Goal: Task Accomplishment & Management: Manage account settings

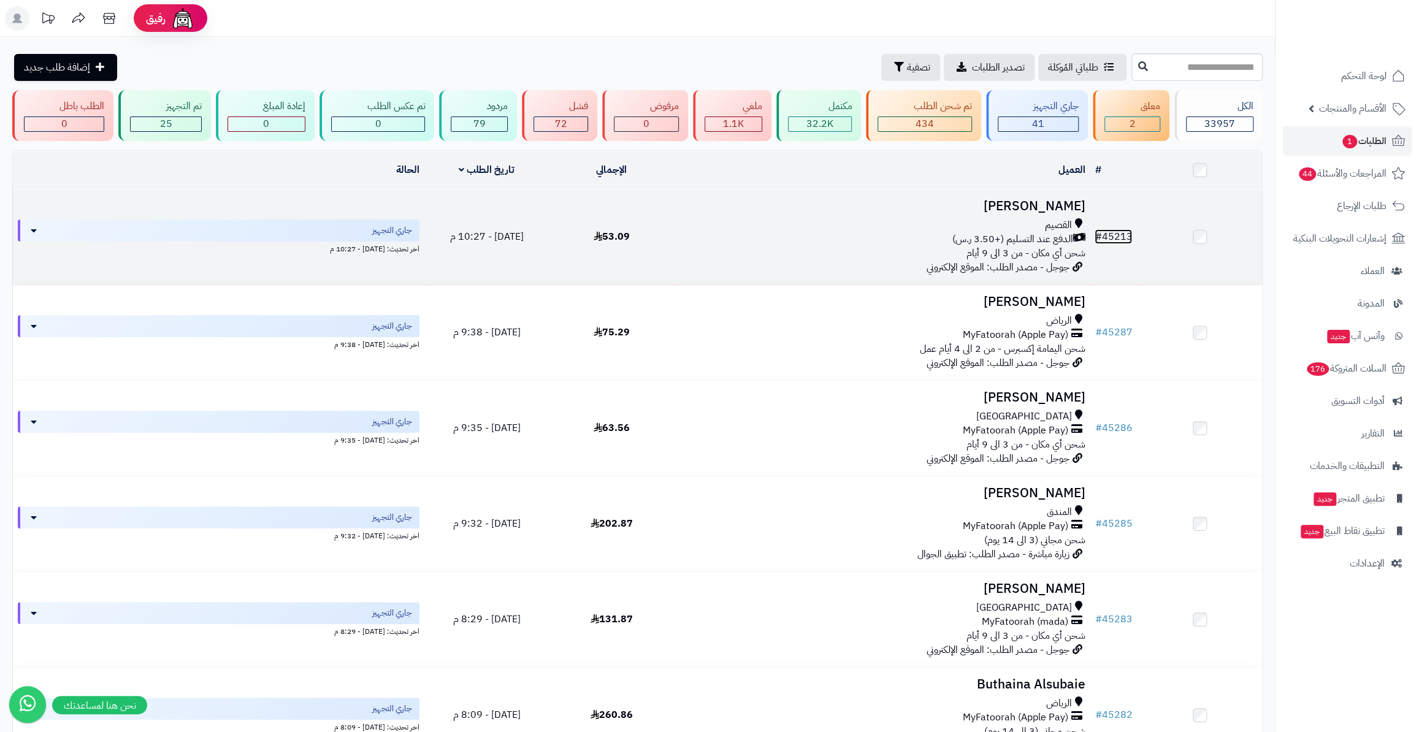
click at [1114, 229] on link "# 45213" at bounding box center [1113, 236] width 37 height 15
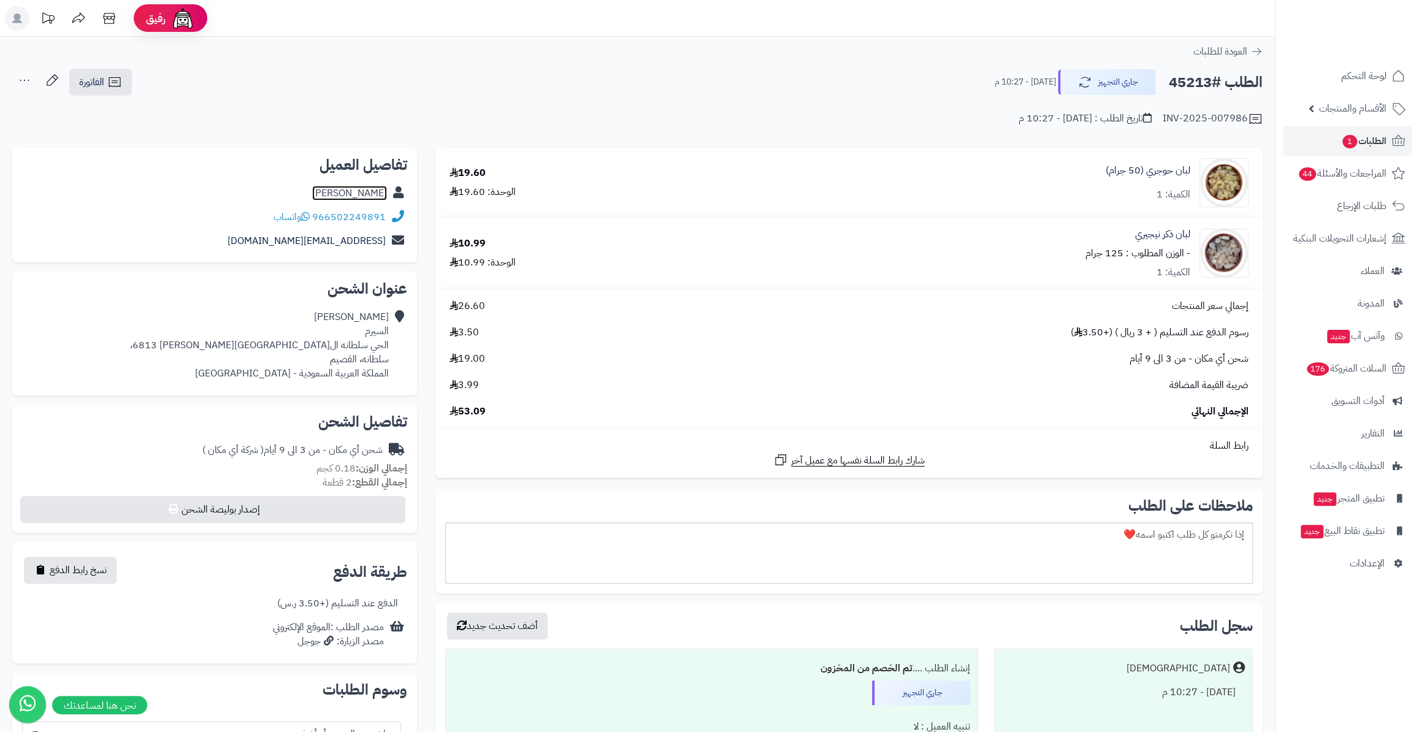
click at [358, 192] on link "محمد السيرم" at bounding box center [349, 193] width 75 height 15
click at [1328, 135] on link "الطلبات 1" at bounding box center [1347, 140] width 129 height 29
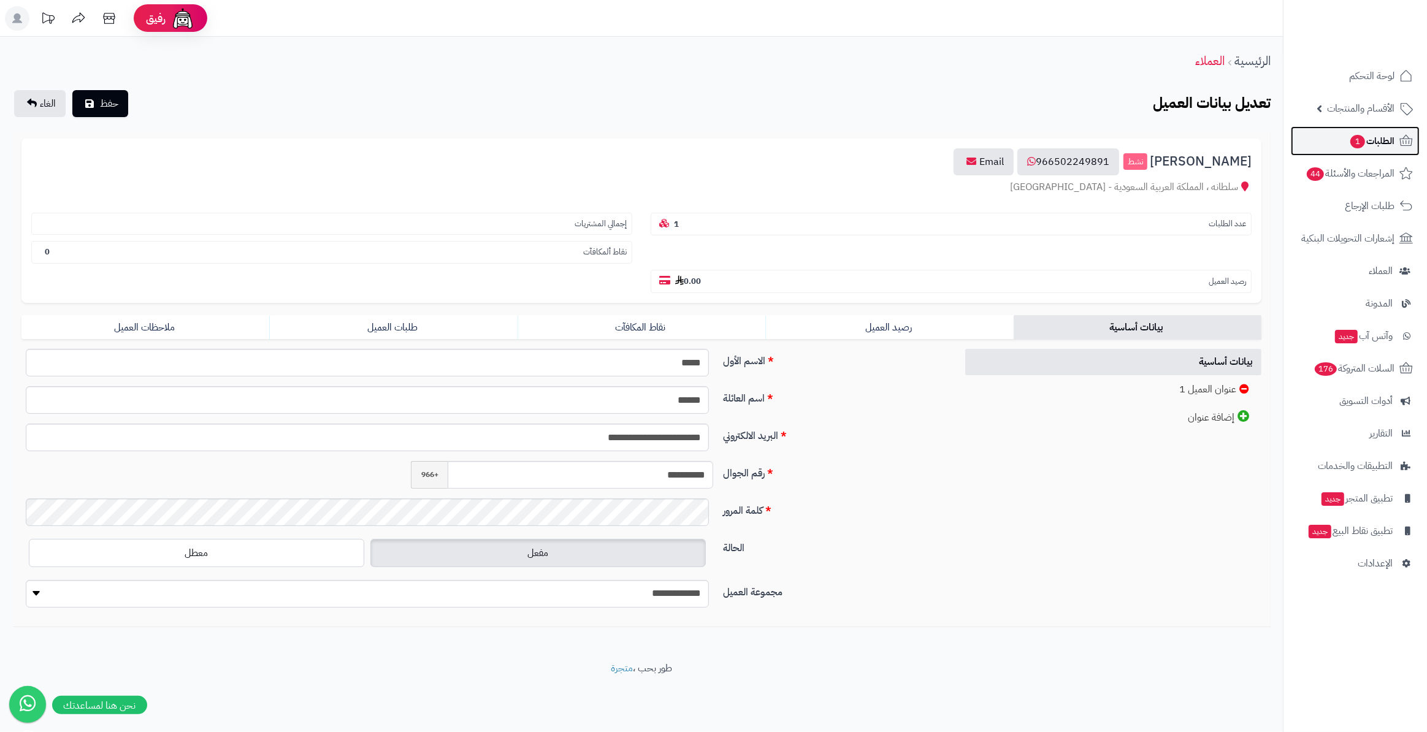
click at [1379, 134] on span "الطلبات 1" at bounding box center [1371, 140] width 45 height 17
